Goal: Use online tool/utility: Utilize a website feature to perform a specific function

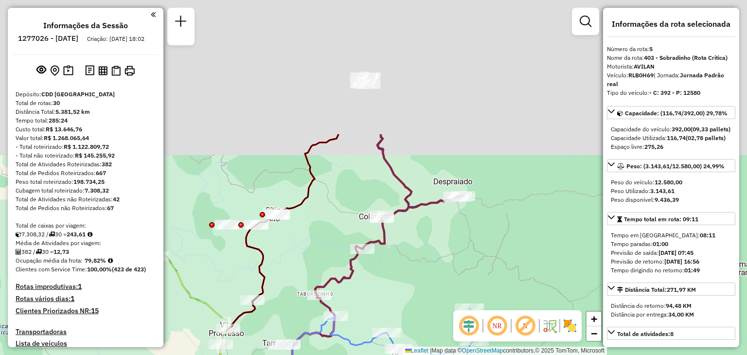
select select "**********"
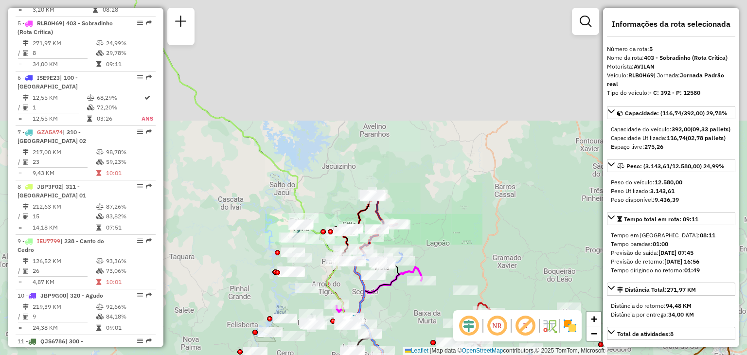
drag, startPoint x: 320, startPoint y: 170, endPoint x: 455, endPoint y: 374, distance: 244.7
click at [455, 355] on html "Aguarde... Pop-up bloqueado! Seu navegador bloqueou automáticamente a abertura …" at bounding box center [373, 177] width 747 height 355
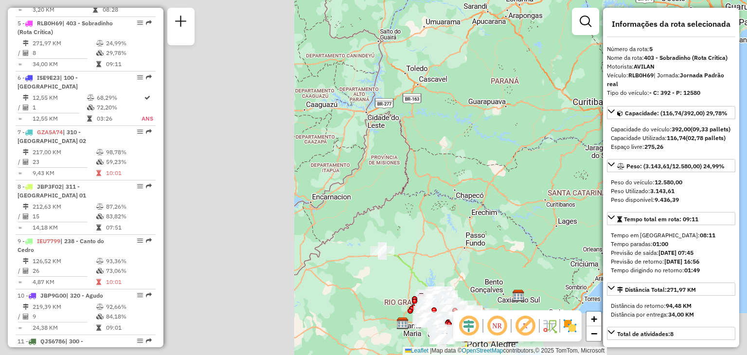
drag, startPoint x: 364, startPoint y: 193, endPoint x: 383, endPoint y: 203, distance: 21.3
click at [379, 207] on div "Janela de atendimento Grade de atendimento Capacidade Transportadoras Veículos …" at bounding box center [373, 177] width 747 height 355
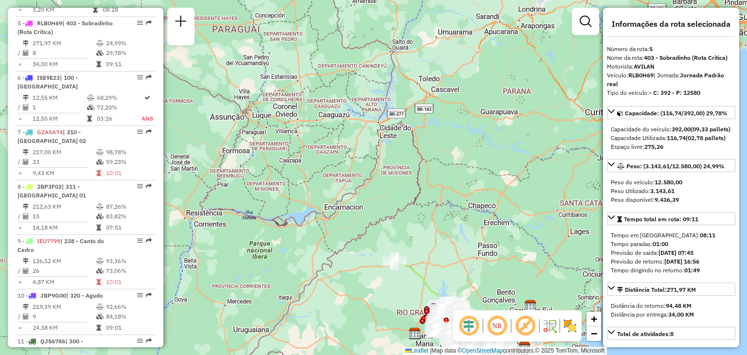
drag, startPoint x: 387, startPoint y: 198, endPoint x: 354, endPoint y: 134, distance: 71.8
click at [354, 134] on div "Janela de atendimento Grade de atendimento Capacidade Transportadoras Veículos …" at bounding box center [373, 177] width 747 height 355
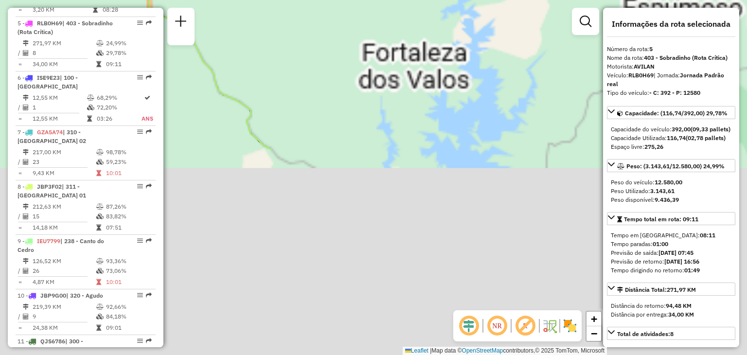
drag, startPoint x: 413, startPoint y: 197, endPoint x: 307, endPoint y: -1, distance: 225.0
click at [307, 0] on html "Aguarde... Pop-up bloqueado! Seu navegador bloqueou automáticamente a abertura …" at bounding box center [373, 177] width 747 height 355
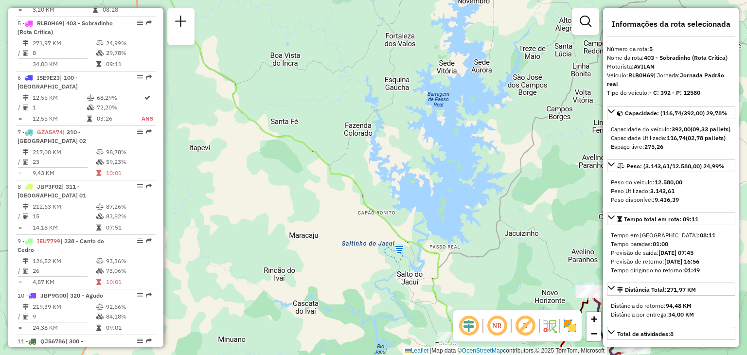
drag, startPoint x: 413, startPoint y: 197, endPoint x: 262, endPoint y: 47, distance: 212.8
click at [260, 45] on div "Janela de atendimento Grade de atendimento Capacidade Transportadoras Veículos …" at bounding box center [373, 177] width 747 height 355
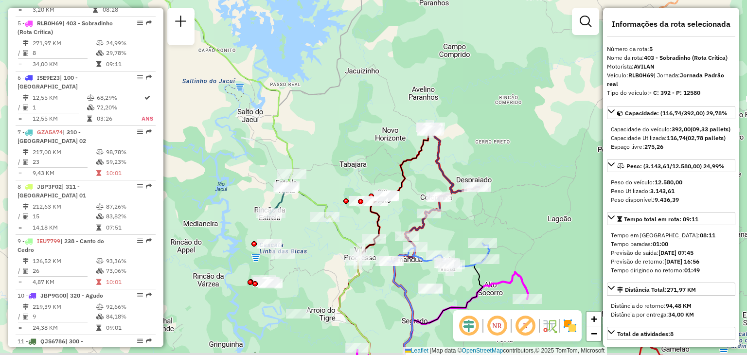
drag, startPoint x: 355, startPoint y: 284, endPoint x: 302, endPoint y: 107, distance: 185.1
click at [298, 106] on icon at bounding box center [240, 168] width 304 height 426
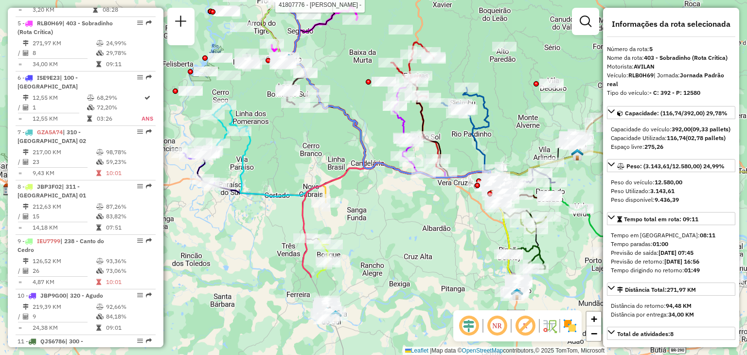
drag, startPoint x: 400, startPoint y: 185, endPoint x: 342, endPoint y: 80, distance: 119.7
click at [339, 72] on div "Rota 16 - Placa RDZ6C39 41807776 - [PERSON_NAME] - Janela de atendimento Grade …" at bounding box center [373, 177] width 747 height 355
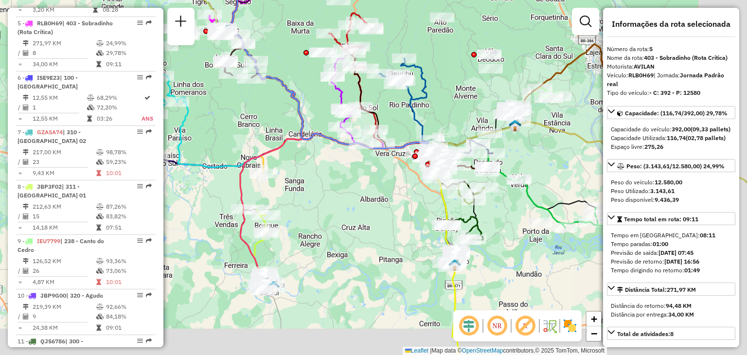
drag, startPoint x: 417, startPoint y: 169, endPoint x: 386, endPoint y: 151, distance: 35.9
click at [386, 151] on div "Rota 16 - Placa RDZ6C39 41807776 - [PERSON_NAME] - Rota 20 - Placa RUZ1J40 4180…" at bounding box center [373, 177] width 747 height 355
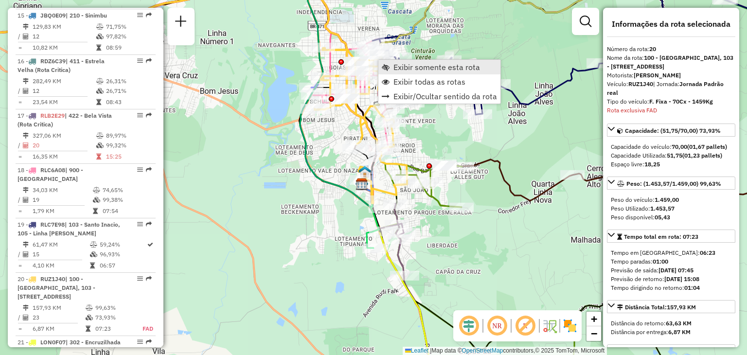
scroll to position [1388, 0]
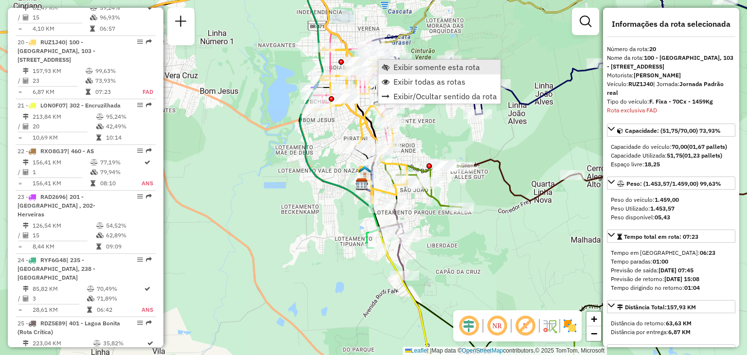
click at [390, 70] on link "Exibir somente esta rota" at bounding box center [439, 67] width 122 height 15
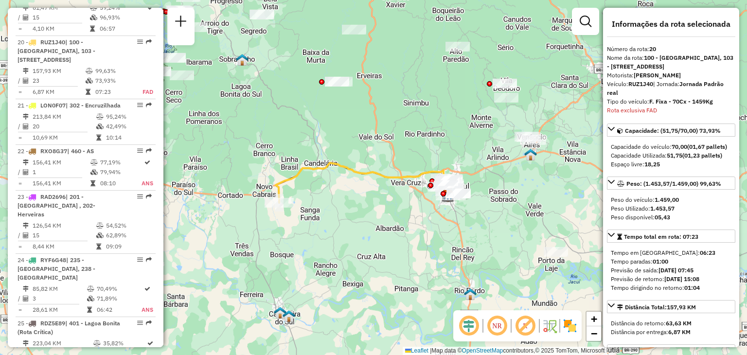
drag, startPoint x: 374, startPoint y: 206, endPoint x: 385, endPoint y: 212, distance: 11.8
click at [386, 213] on div "Janela de atendimento Grade de atendimento Capacidade Transportadoras Veículos …" at bounding box center [373, 177] width 747 height 355
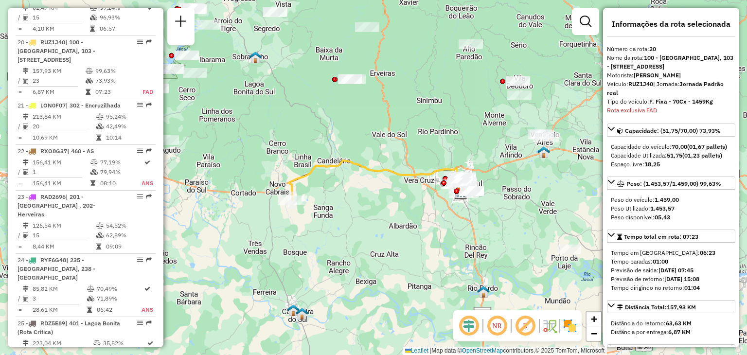
drag, startPoint x: 380, startPoint y: 172, endPoint x: 378, endPoint y: 146, distance: 25.8
click at [382, 149] on div "Janela de atendimento Grade de atendimento Capacidade Transportadoras Veículos …" at bounding box center [373, 177] width 747 height 355
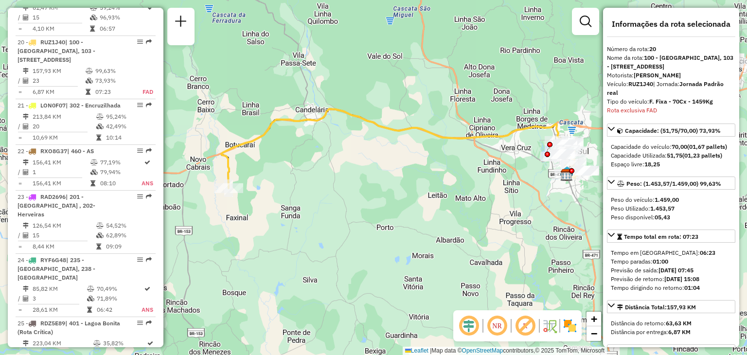
drag, startPoint x: 377, startPoint y: 156, endPoint x: 330, endPoint y: 153, distance: 47.7
click at [330, 153] on div "Janela de atendimento Grade de atendimento Capacidade Transportadoras Veículos …" at bounding box center [373, 177] width 747 height 355
